Goal: Task Accomplishment & Management: Manage account settings

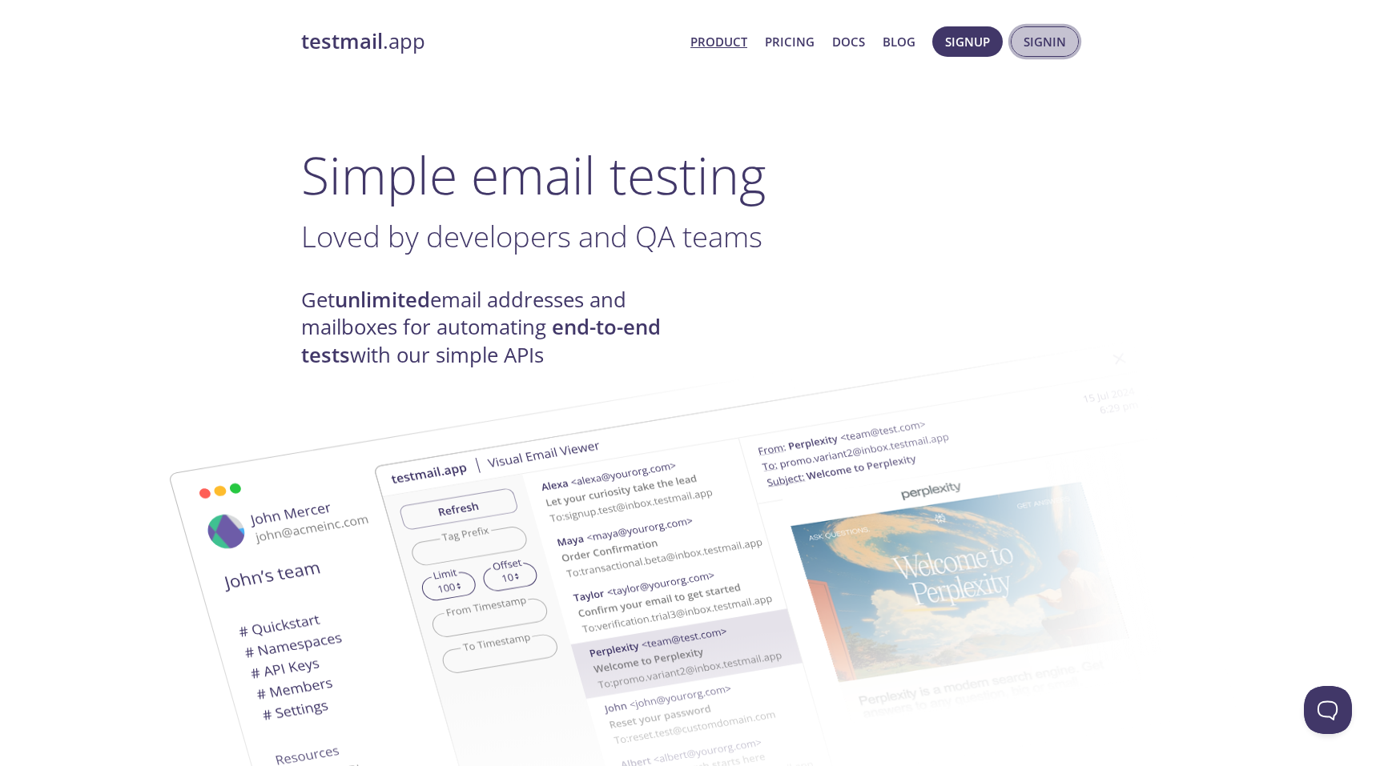
click at [1040, 46] on span "Signin" at bounding box center [1044, 41] width 42 height 21
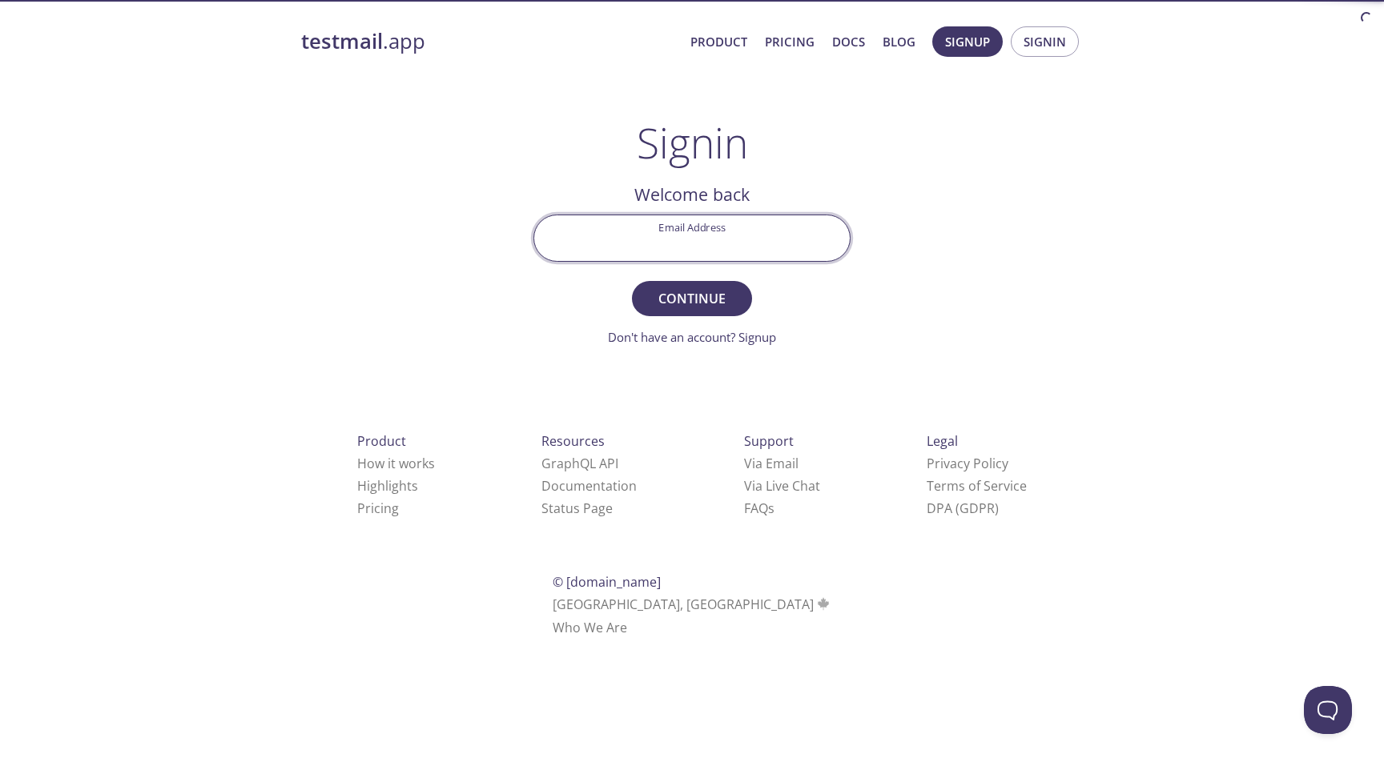
click at [718, 243] on input "Email Address" at bounding box center [692, 238] width 316 height 46
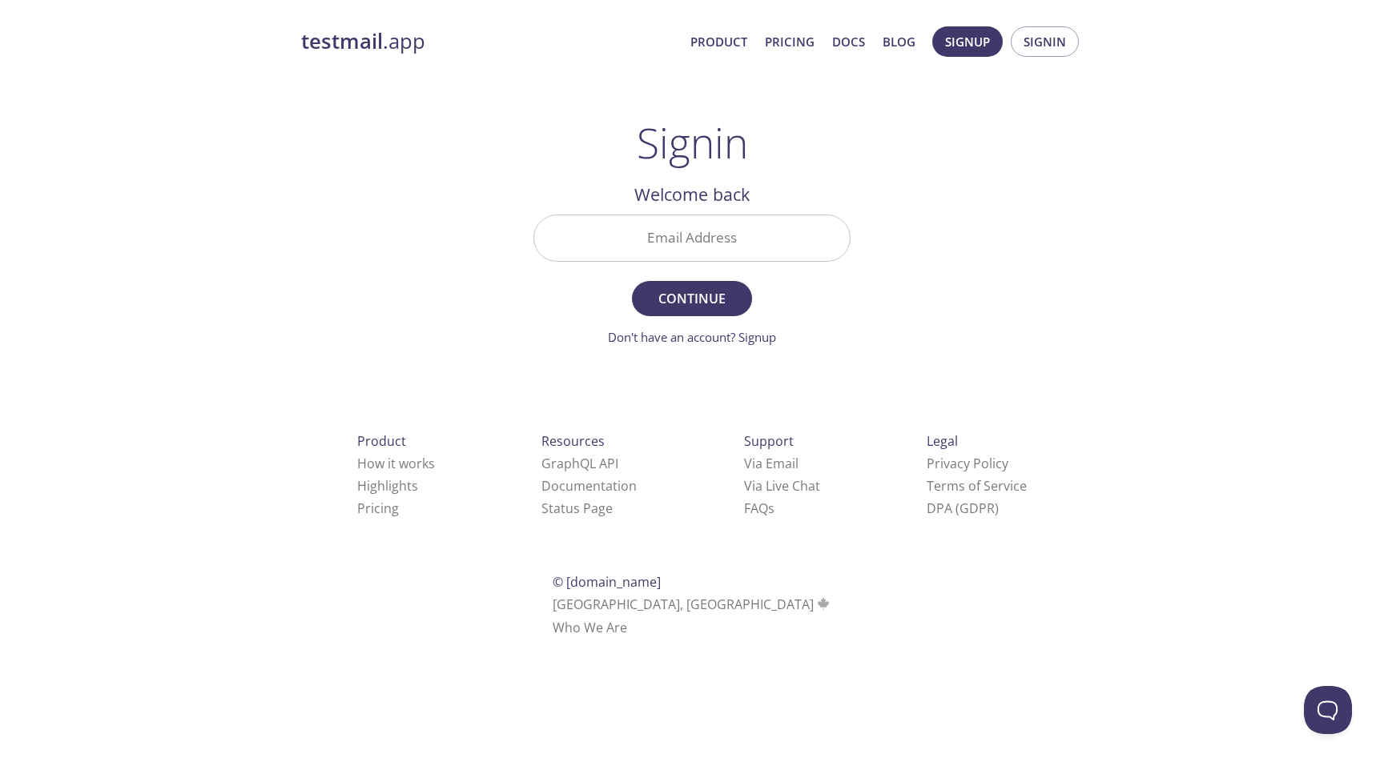
click at [719, 241] on input "Email Address" at bounding box center [692, 238] width 316 height 46
click at [754, 250] on input "Email Address" at bounding box center [692, 238] width 316 height 46
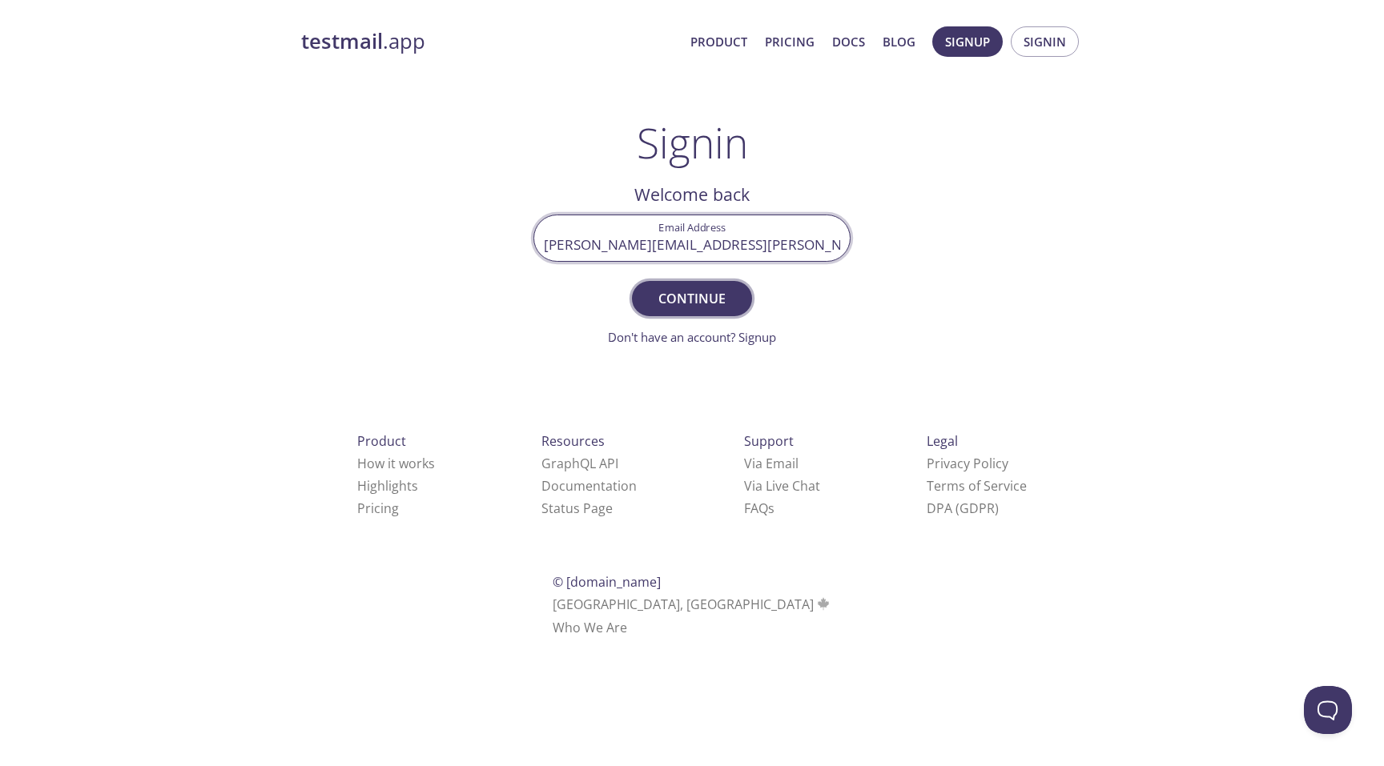
type input "[PERSON_NAME][EMAIL_ADDRESS][PERSON_NAME]"
click at [699, 307] on span "Continue" at bounding box center [691, 298] width 85 height 22
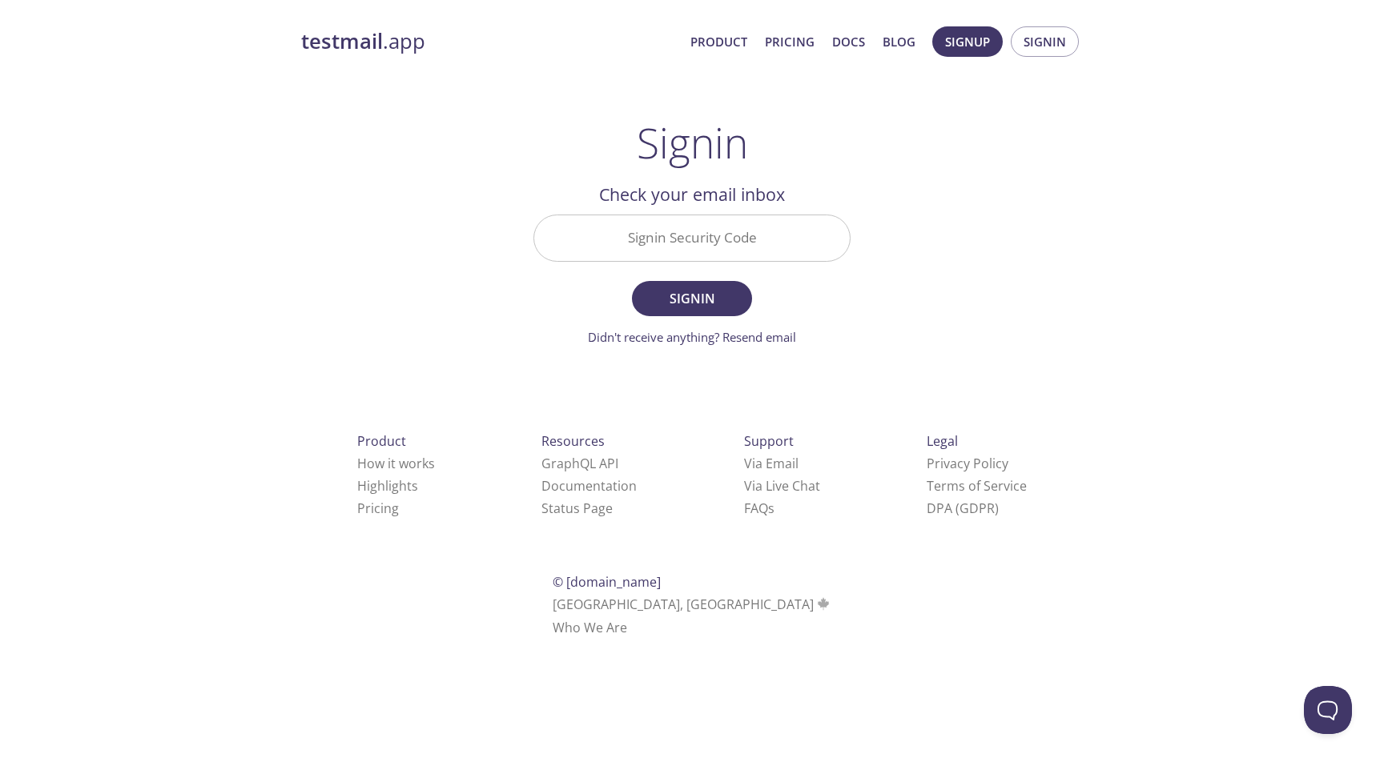
click at [728, 249] on input "Signin Security Code" at bounding box center [692, 238] width 316 height 46
type input "m"
paste input "CAXUCJY"
type input "CAXUCJY"
click at [714, 294] on span "Signin" at bounding box center [691, 298] width 85 height 22
